Goal: Check status

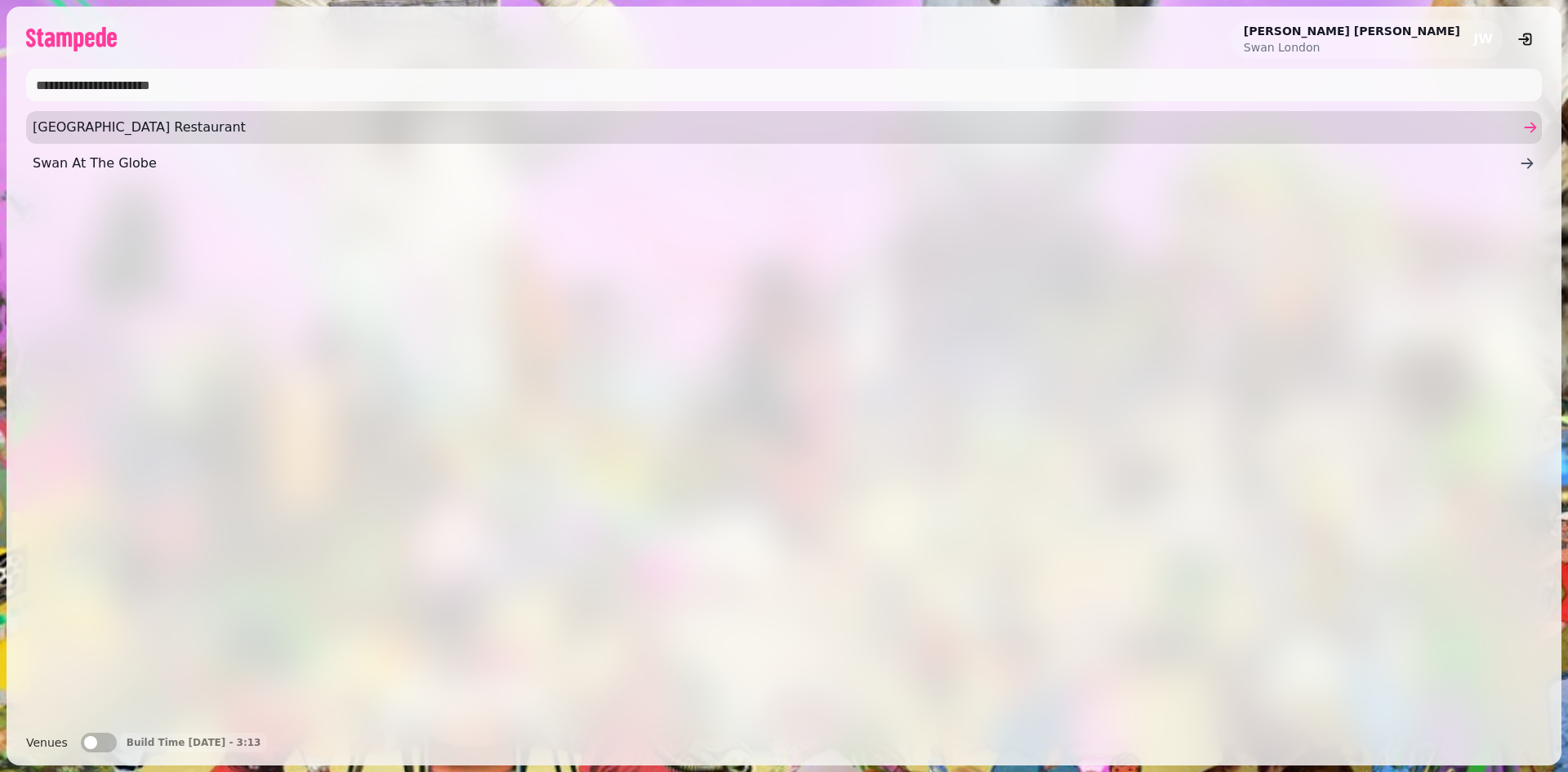
click at [102, 131] on span "[GEOGRAPHIC_DATA] Restaurant" at bounding box center [775, 127] width 1486 height 20
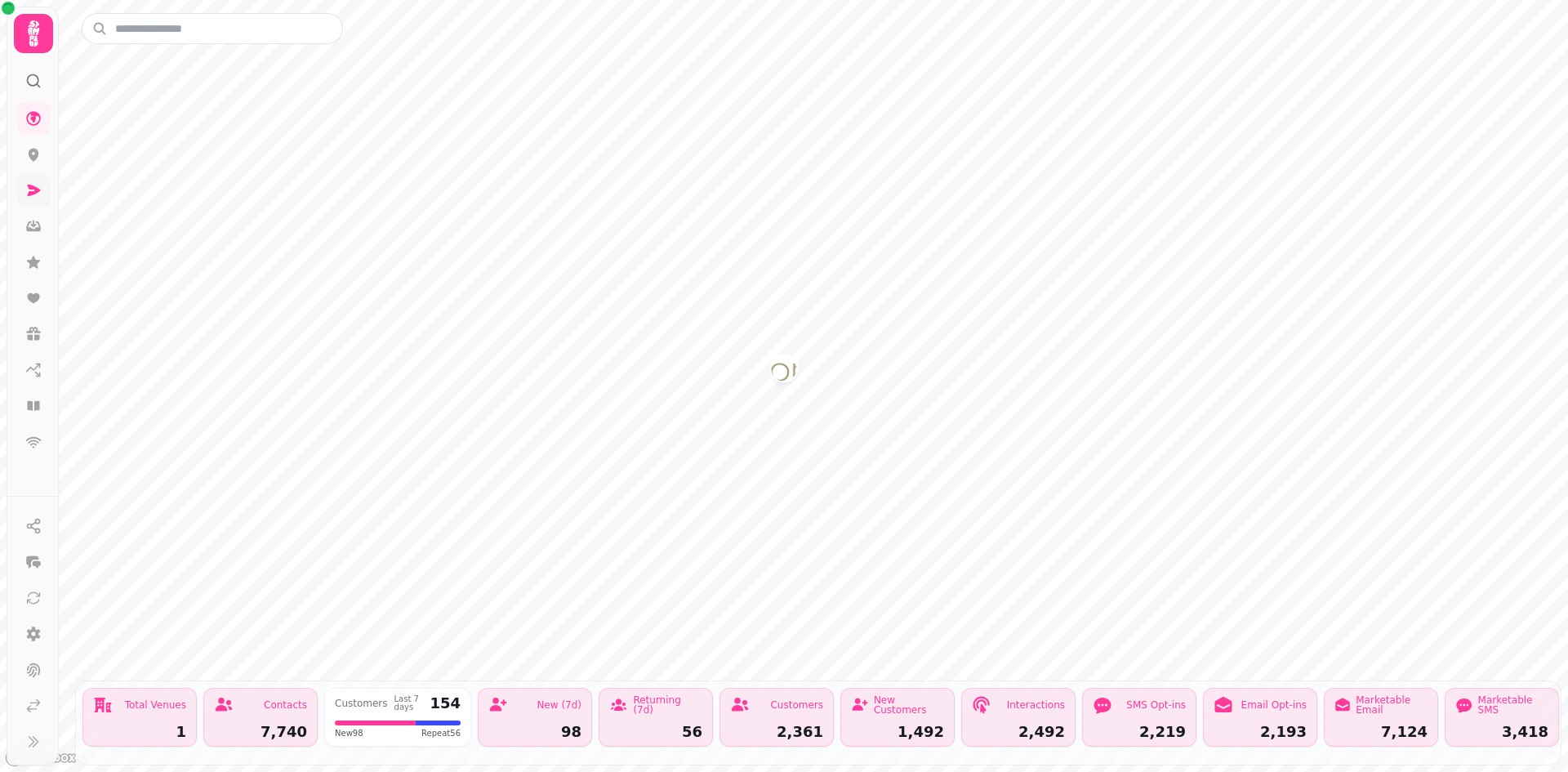
click at [38, 195] on icon at bounding box center [33, 190] width 16 height 16
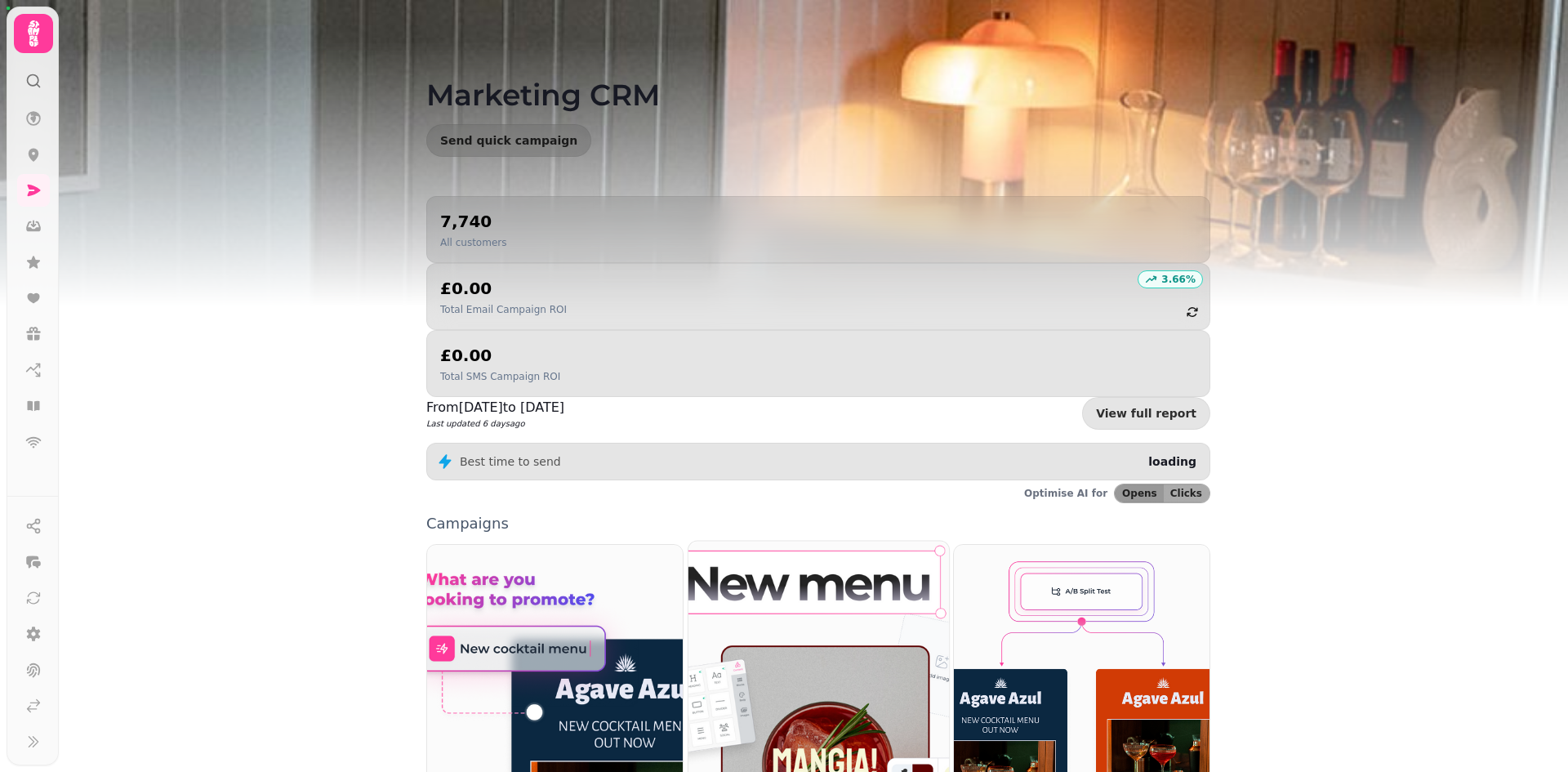
click at [817, 525] on img at bounding box center [818, 703] width 287 height 357
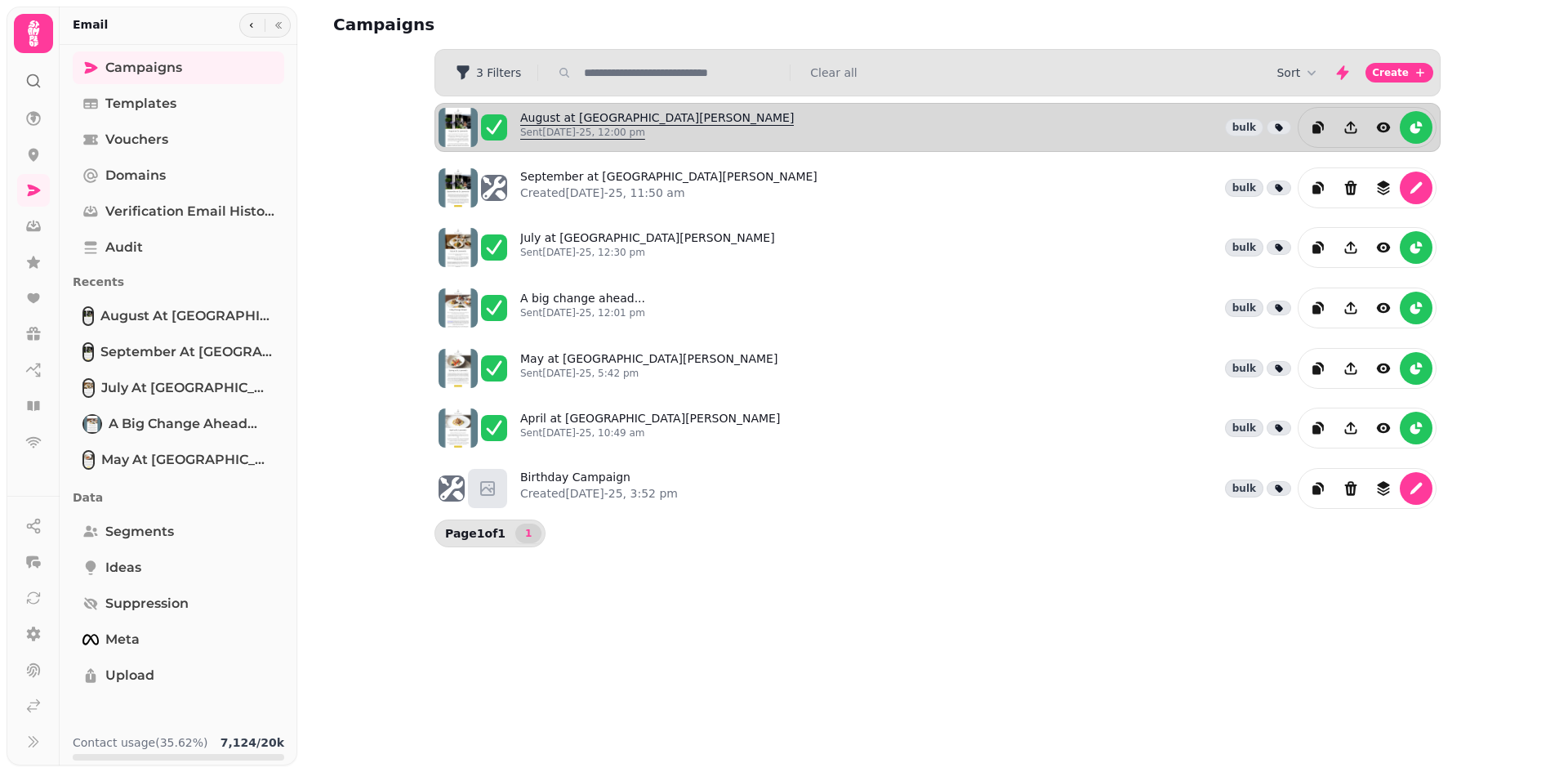
click at [614, 118] on link "August at [GEOGRAPHIC_DATA][PERSON_NAME] Sent [DATE]-25, 12:00 pm" at bounding box center [657, 127] width 274 height 36
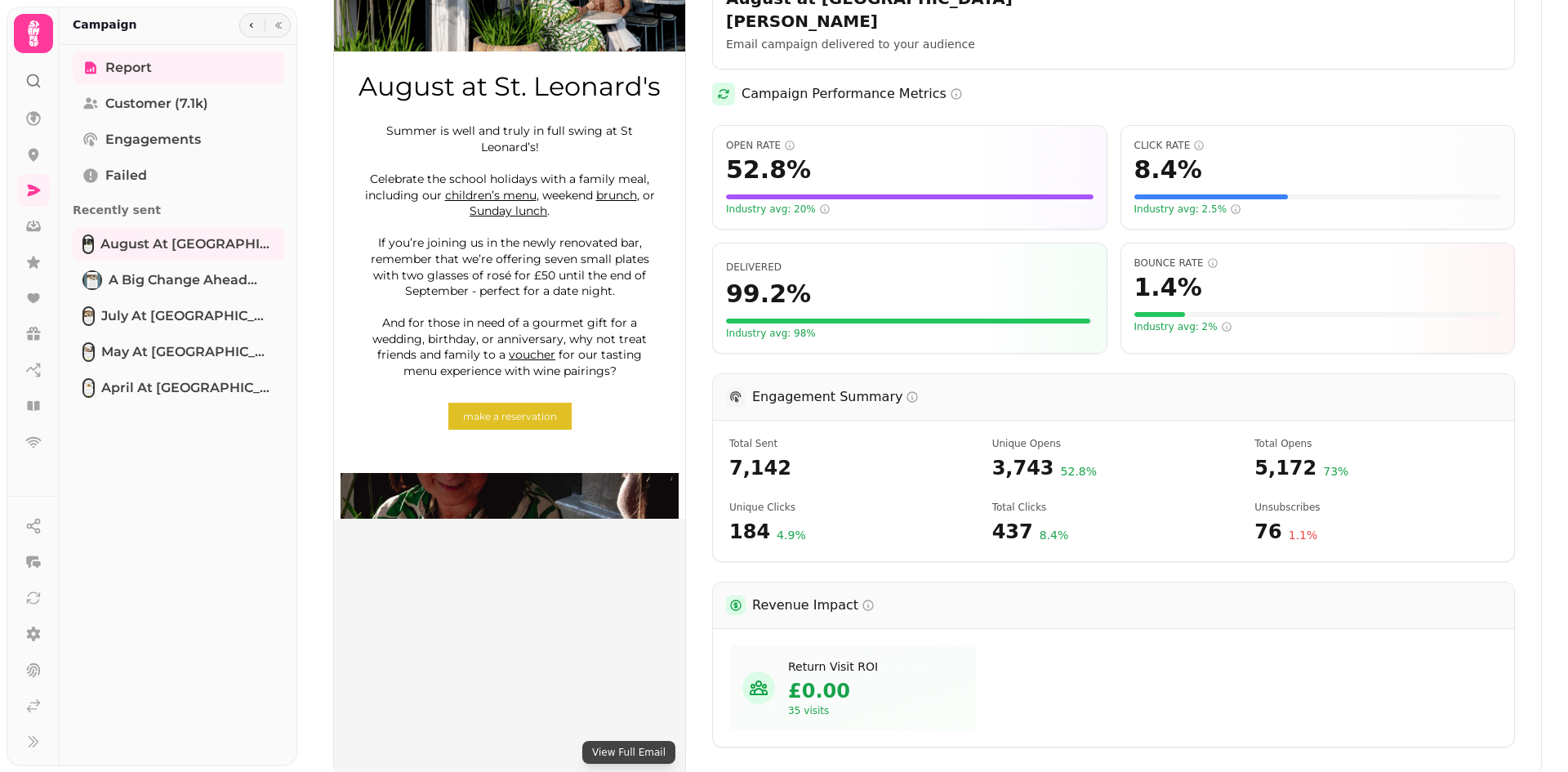
scroll to position [245, 0]
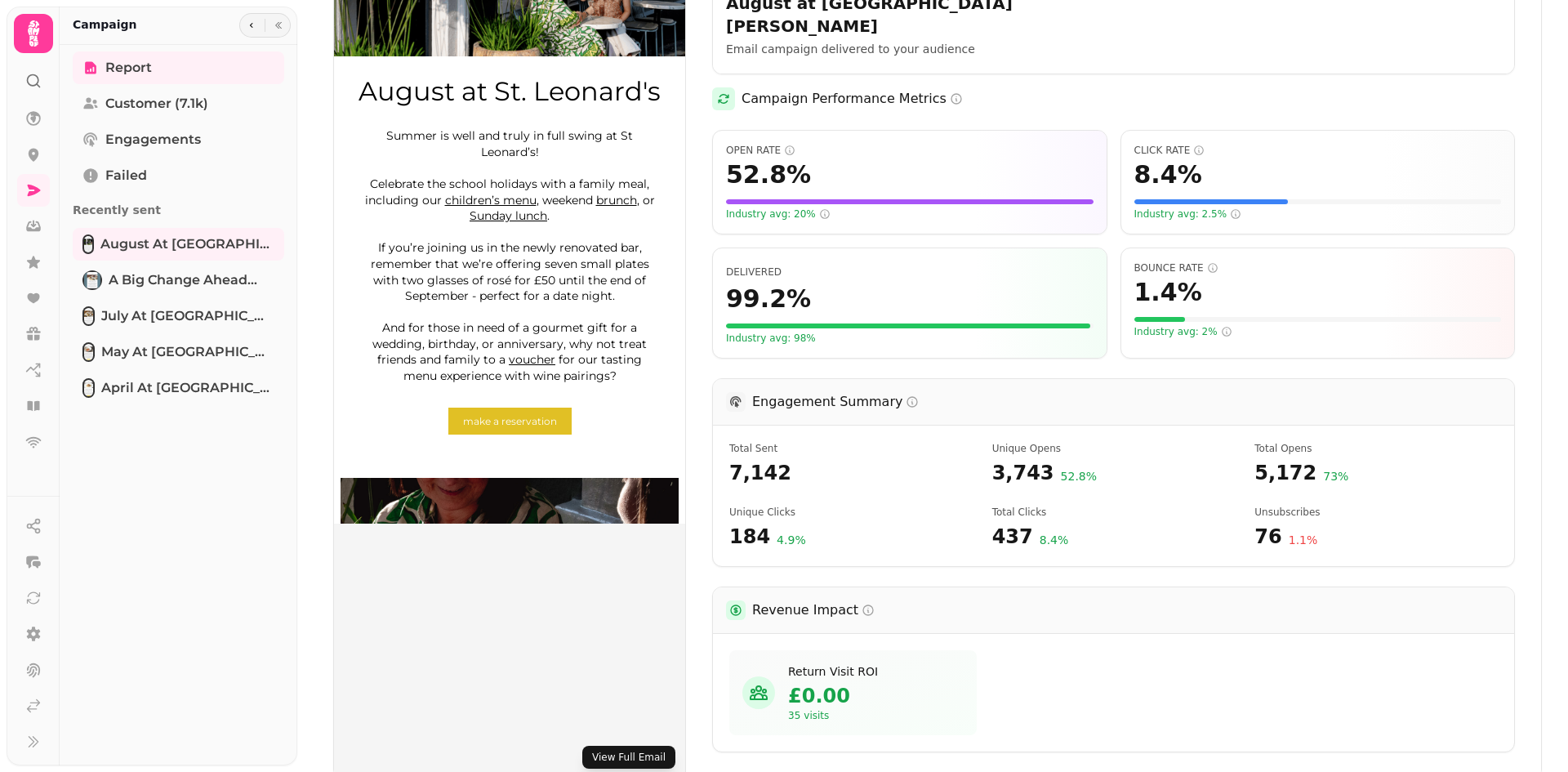
click at [639, 745] on button "View Full Email" at bounding box center [629, 757] width 93 height 23
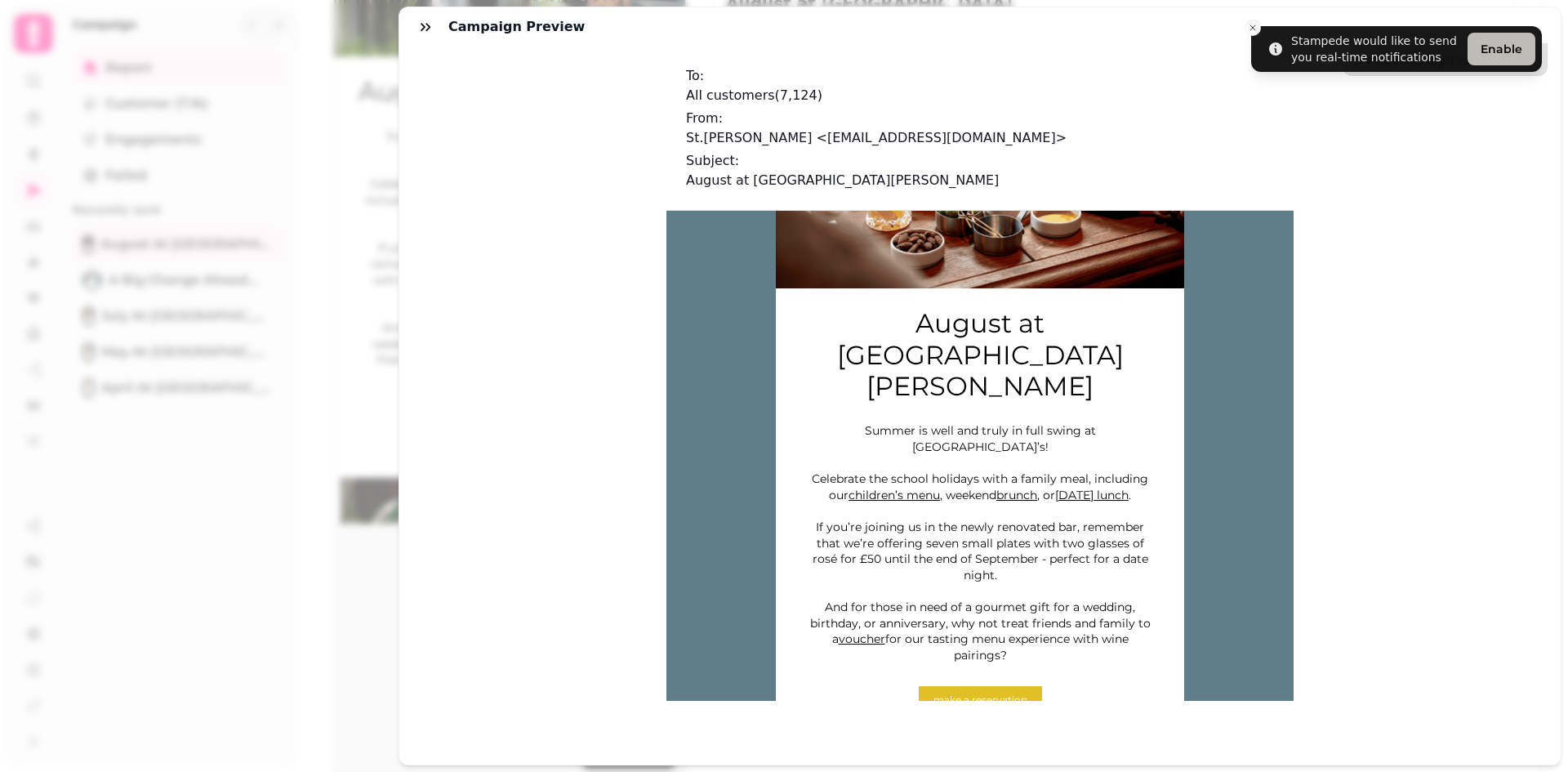
scroll to position [339, 0]
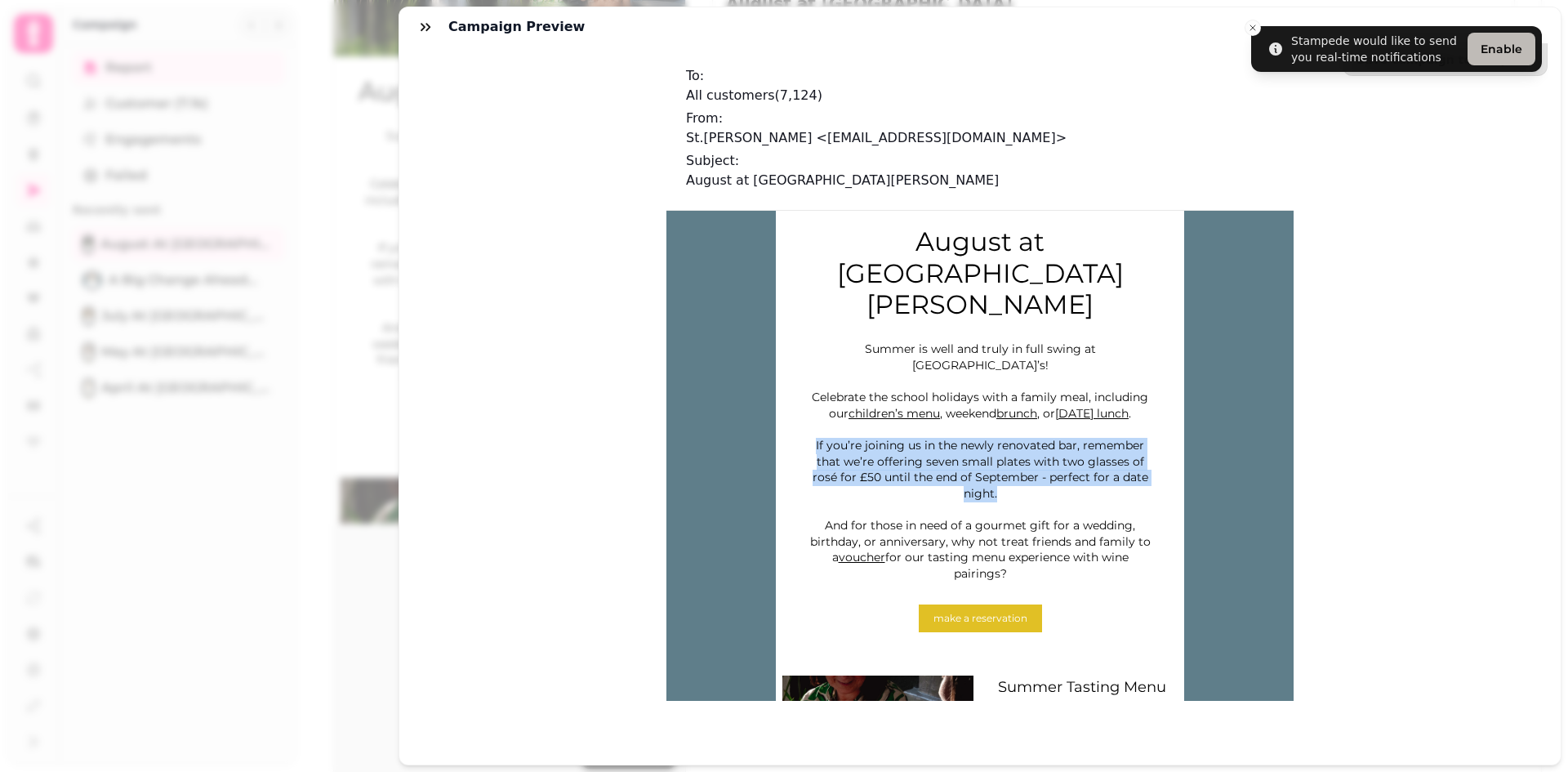
drag, startPoint x: 1144, startPoint y: 395, endPoint x: 806, endPoint y: 366, distance: 339.2
click at [806, 438] on p "If you’re joining us in the newly renovated bar, remember that we’re offering s…" at bounding box center [980, 470] width 351 height 64
copy span "If you’re joining us in the newly renovated bar, remember that we’re offering s…"
